Goal: Check status: Check status

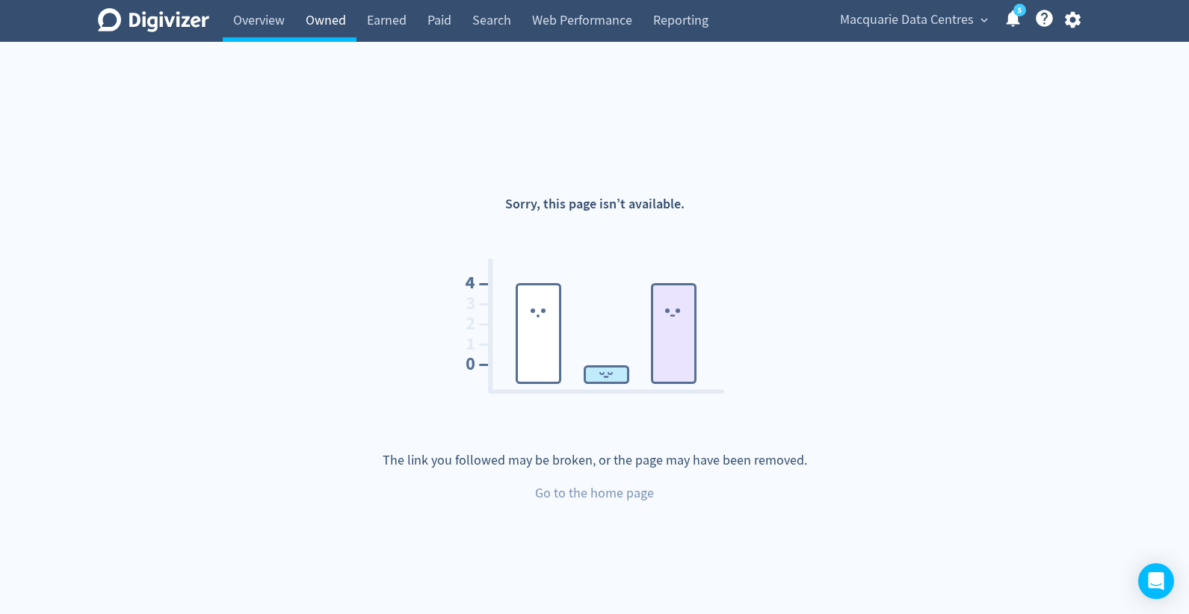
click at [337, 35] on link "Owned" at bounding box center [325, 21] width 61 height 42
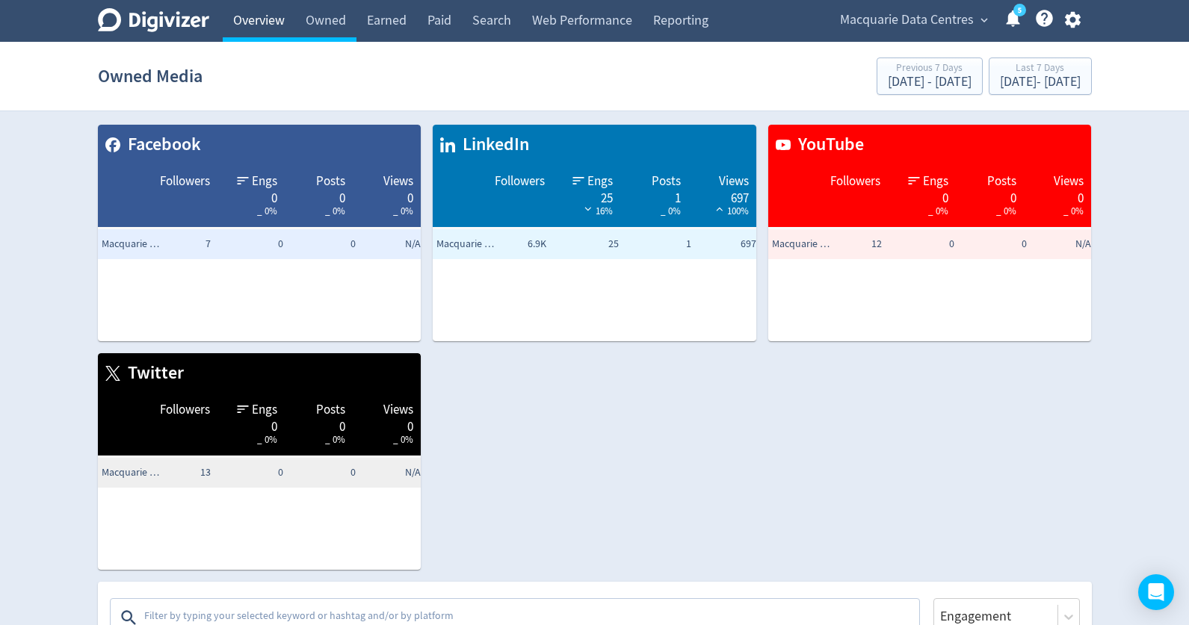
click at [250, 32] on link "Overview" at bounding box center [259, 21] width 72 height 42
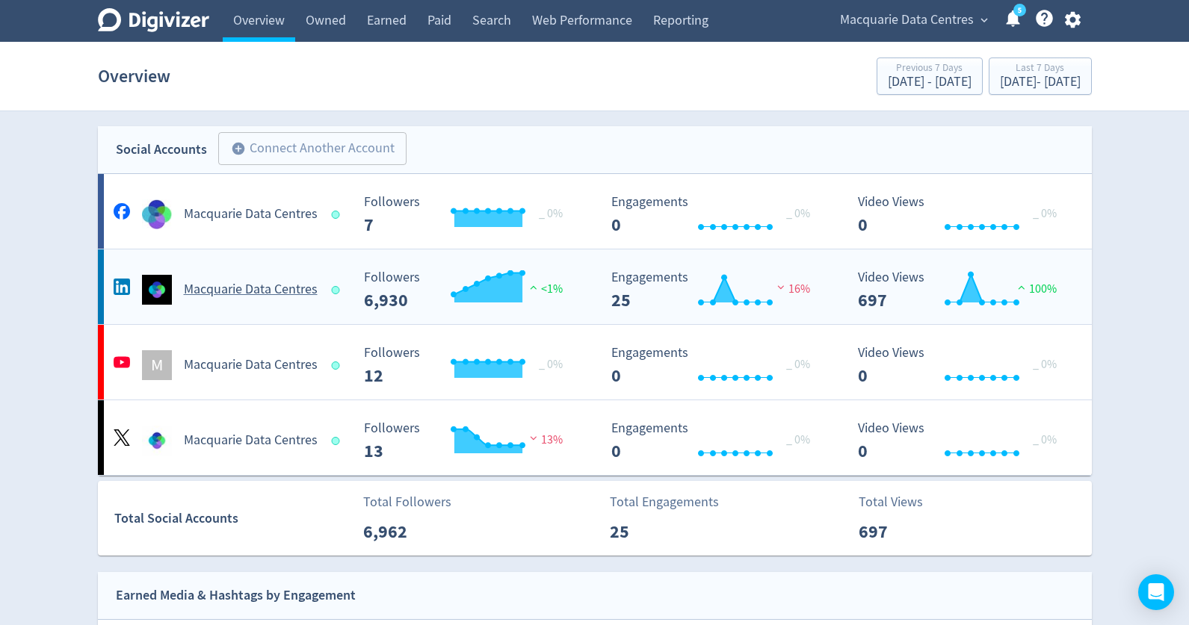
click at [232, 290] on h5 "Macquarie Data Centres" at bounding box center [251, 290] width 134 height 18
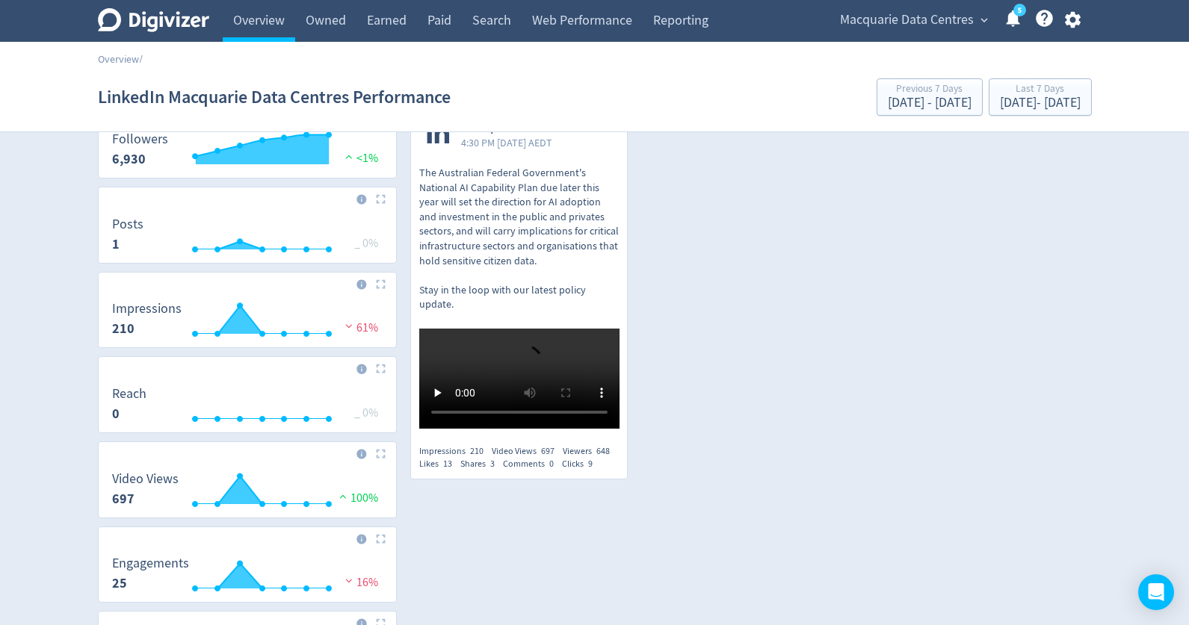
scroll to position [75, 0]
